Goal: Transaction & Acquisition: Purchase product/service

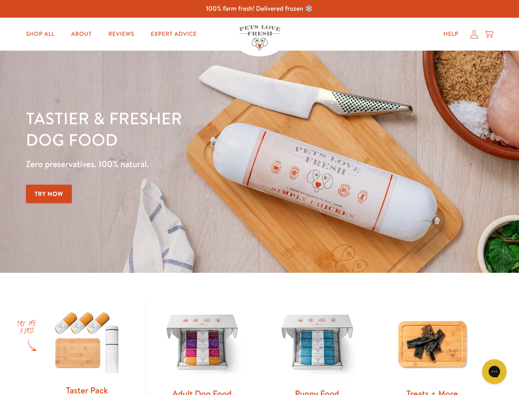
click at [259, 197] on div "Tastier & fresher dog food Zero preservatives. 100% natural. Try Now" at bounding box center [182, 161] width 312 height 109
click at [495, 371] on icon "Gorgias live chat" at bounding box center [495, 371] width 8 height 8
